Goal: Find specific page/section: Find specific page/section

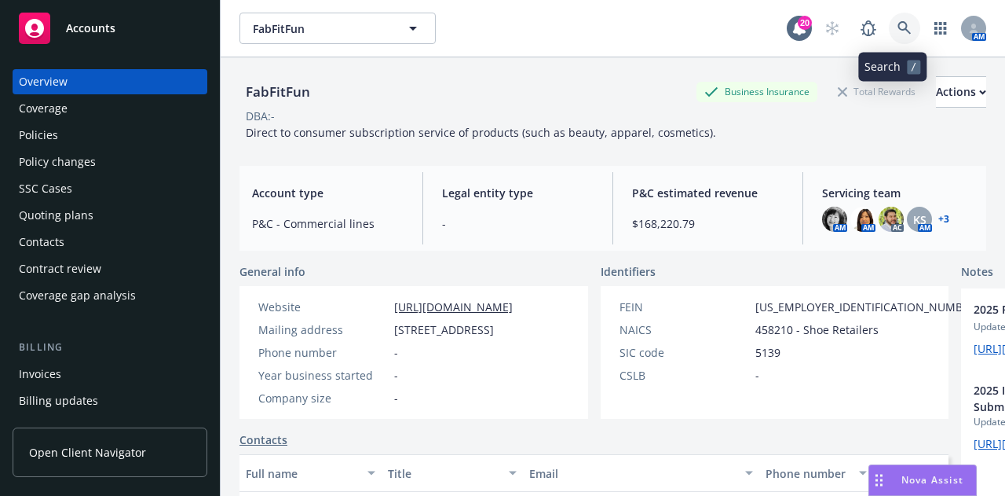
click at [898, 23] on icon at bounding box center [905, 28] width 14 height 14
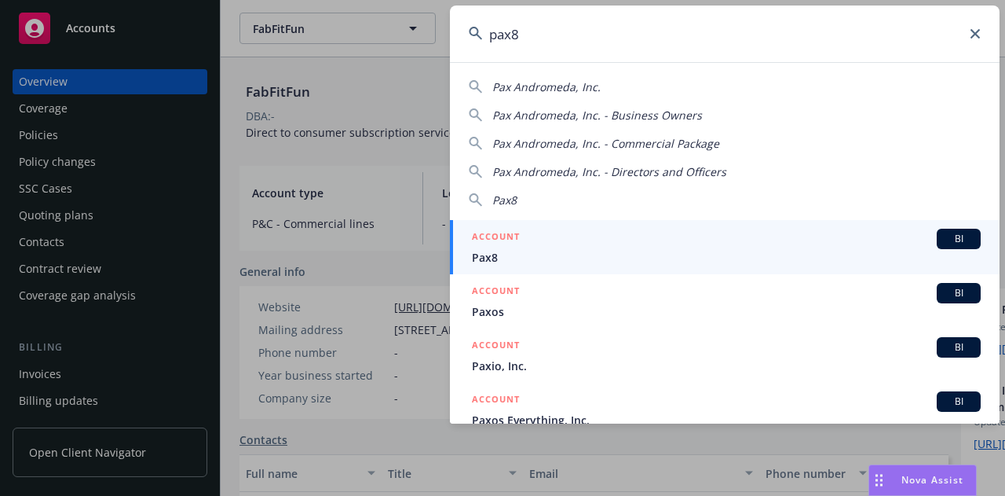
type input "pax8"
click at [728, 237] on div "ACCOUNT BI" at bounding box center [726, 239] width 509 height 20
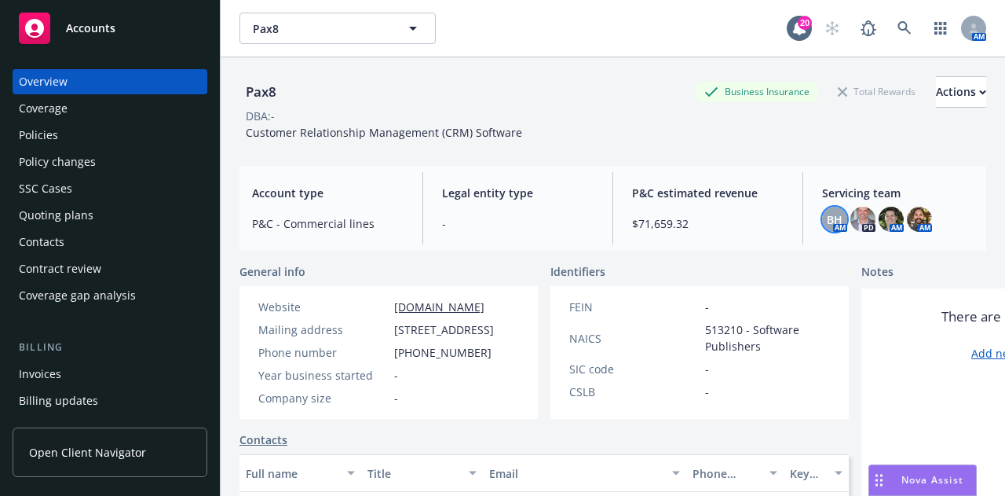
click at [828, 217] on span "BH" at bounding box center [835, 219] width 16 height 16
click at [858, 216] on img at bounding box center [863, 219] width 25 height 25
click at [147, 128] on div "Policies" at bounding box center [110, 135] width 182 height 25
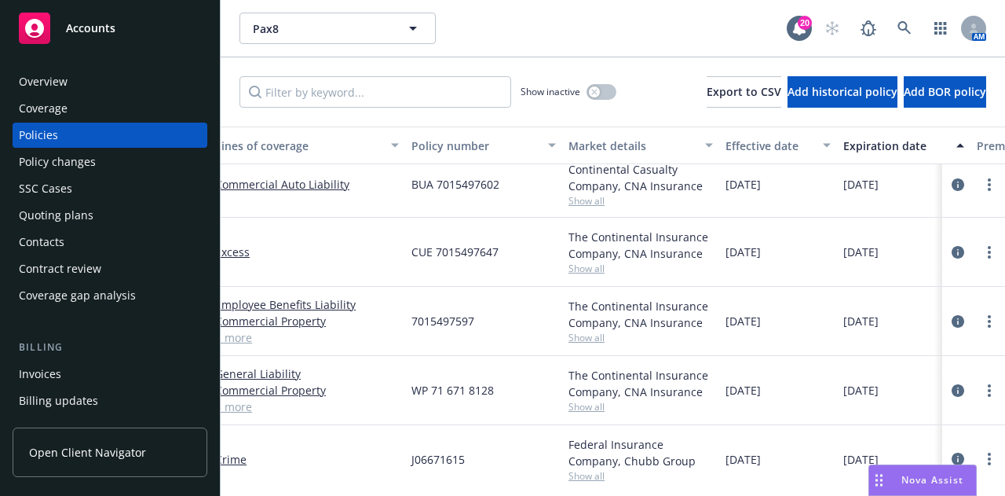
scroll to position [13, 130]
click at [913, 32] on link at bounding box center [904, 28] width 31 height 31
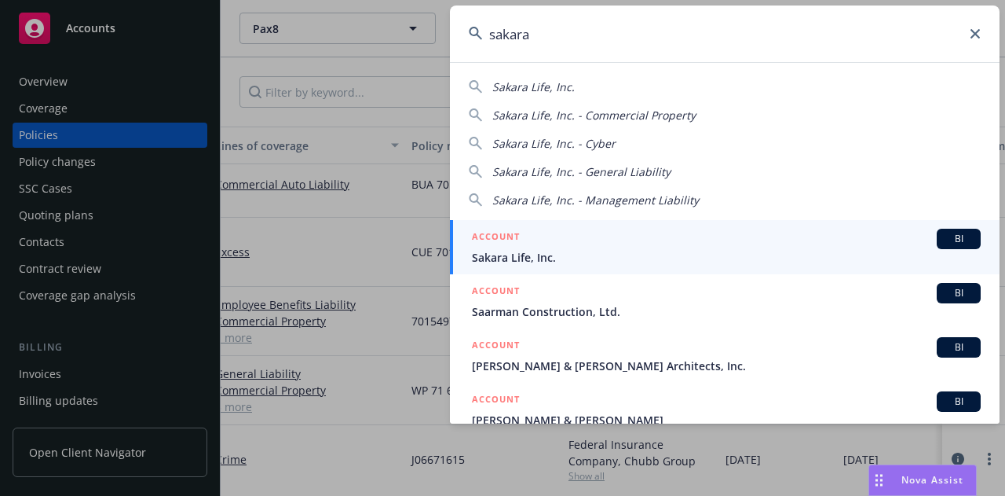
type input "sakara"
click at [648, 240] on div "ACCOUNT BI" at bounding box center [726, 239] width 509 height 20
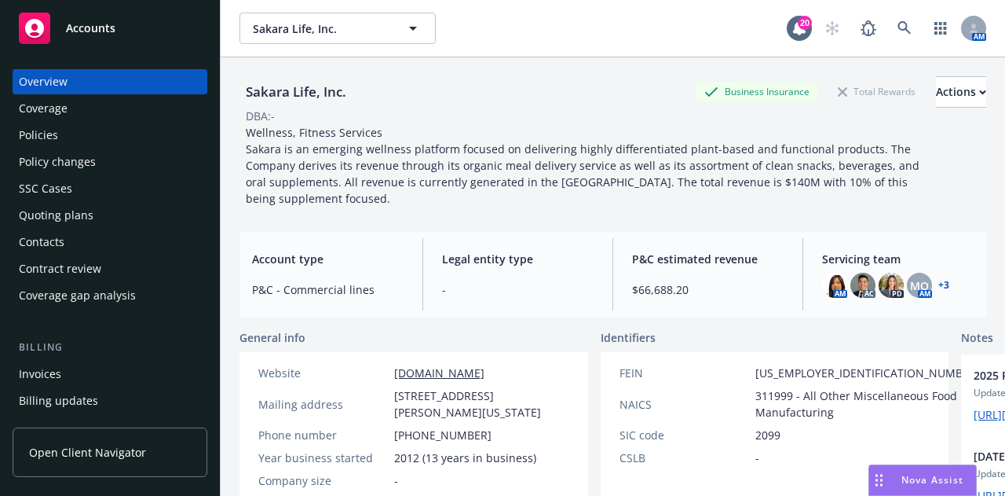
scroll to position [125, 0]
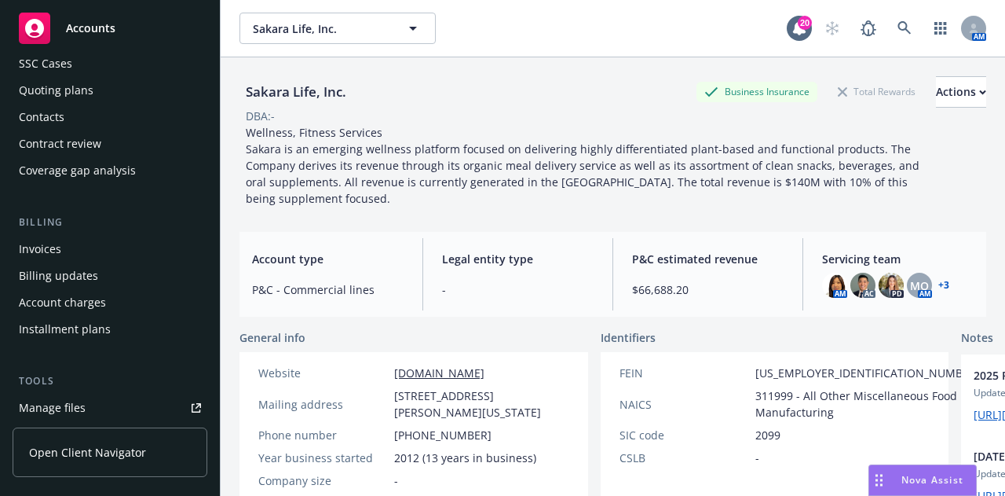
click at [80, 405] on div "Manage files" at bounding box center [52, 407] width 67 height 25
